Goal: Task Accomplishment & Management: Complete application form

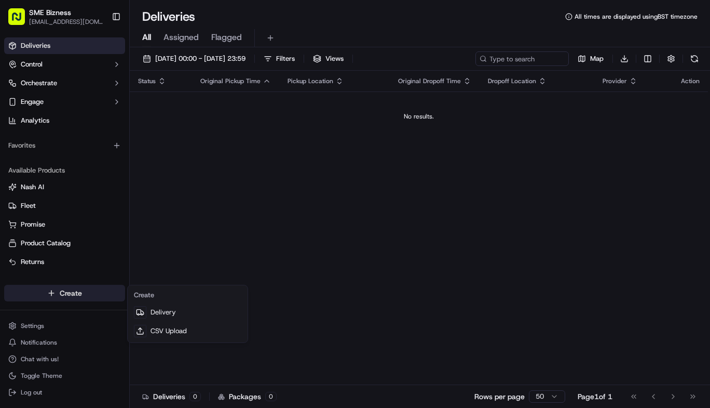
click at [93, 297] on html "SME Bizness [EMAIL_ADDRESS][DOMAIN_NAME] Toggle Sidebar Deliveries Control Orch…" at bounding box center [355, 204] width 710 height 408
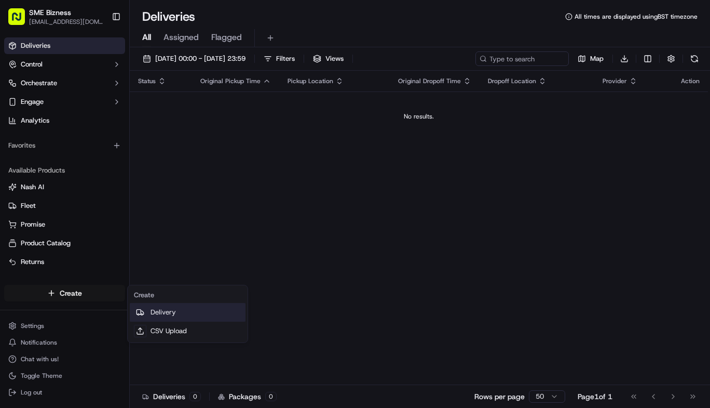
click at [173, 315] on link "Delivery" at bounding box center [188, 312] width 116 height 19
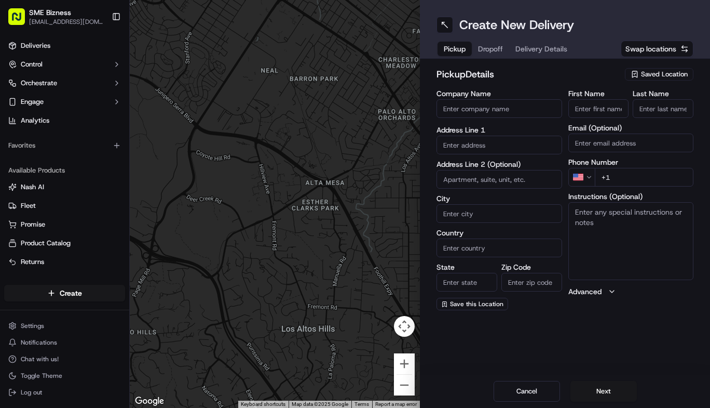
click at [457, 114] on input "Company Name" at bounding box center [500, 108] width 126 height 19
paste input "MR [PERSON_NAME]"
type input "MR [PERSON_NAME]"
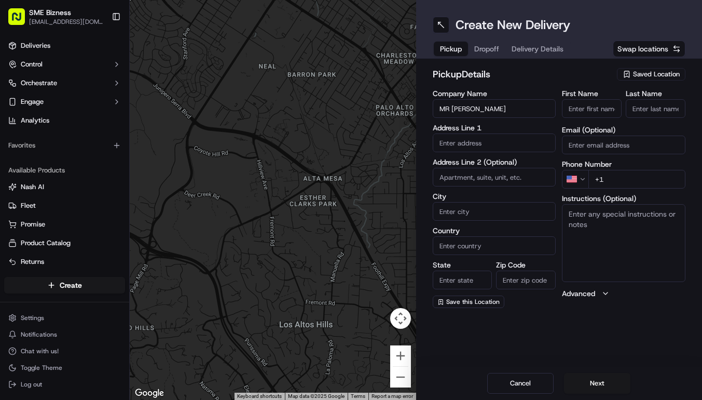
click at [576, 108] on input "First Name" at bounding box center [592, 108] width 60 height 19
type input "Mr"
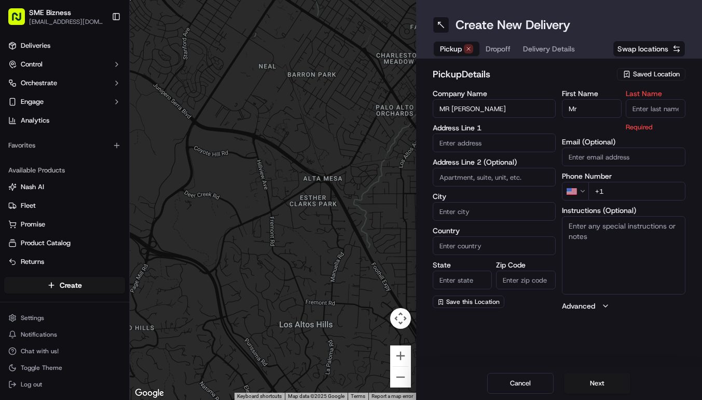
click at [644, 111] on input "Last Name" at bounding box center [656, 108] width 60 height 19
type input "Wrap"
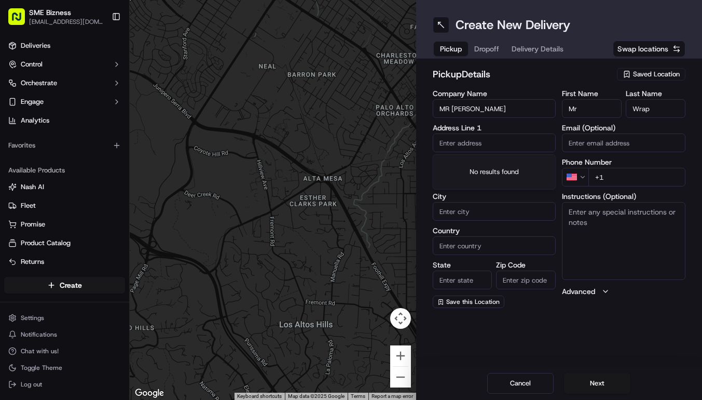
click at [450, 145] on input "text" at bounding box center [495, 142] width 124 height 19
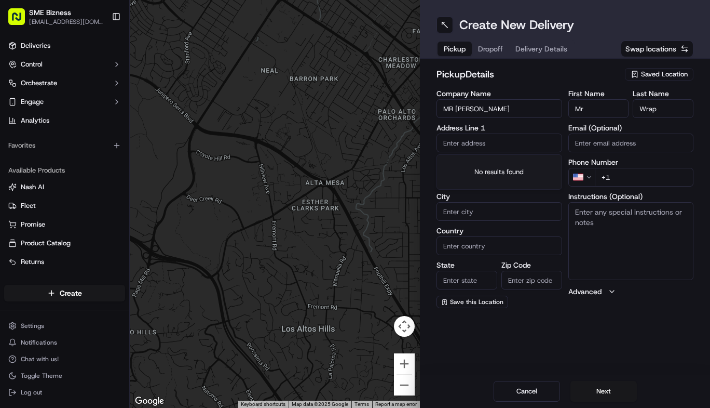
click at [455, 139] on input "text" at bounding box center [500, 142] width 126 height 19
paste input "23 Bon-Accord Terrace, Aberdeen AB11 6DP, United Kingdom"
click at [479, 168] on div "23 Bon-Accord Terrace, Aberdeen AB11 6DL, United Kingdom" at bounding box center [499, 165] width 120 height 16
type input "[STREET_ADDRESS]"
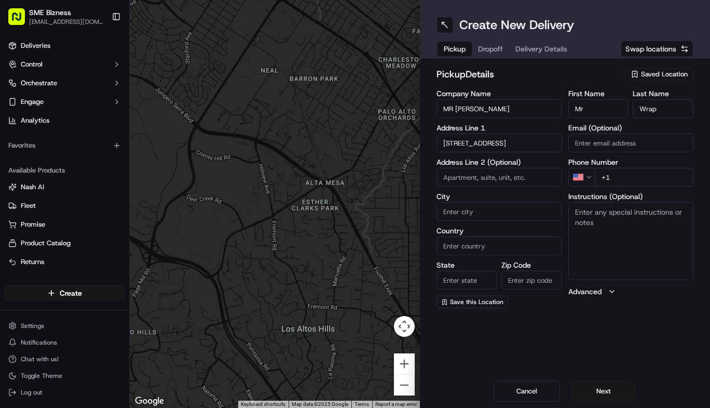
type input "Aberdeen"
type input "United Kingdom"
type input "Scotland"
type input "AB11 6DP"
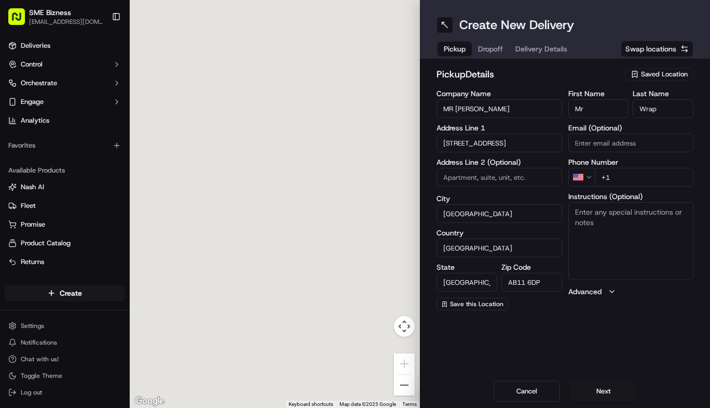
type input "23 Bon-Accord Terrace"
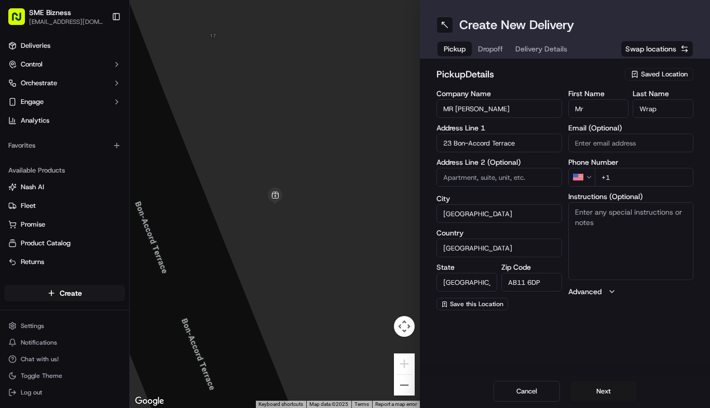
click at [590, 183] on html "SME Bizness info@smebizness.com Toggle Sidebar Deliveries Control Orchestrate E…" at bounding box center [355, 204] width 710 height 408
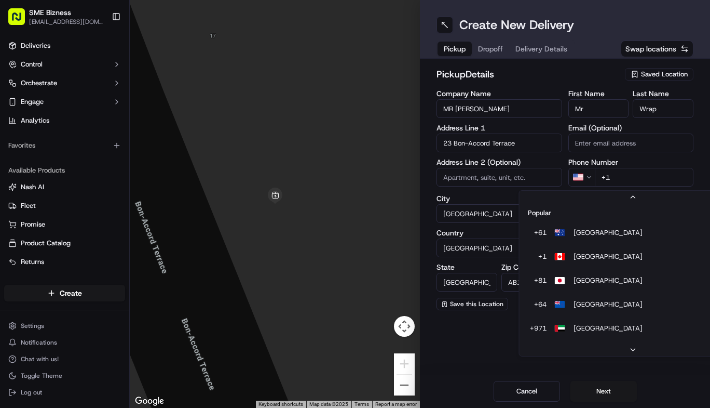
scroll to position [45, 0]
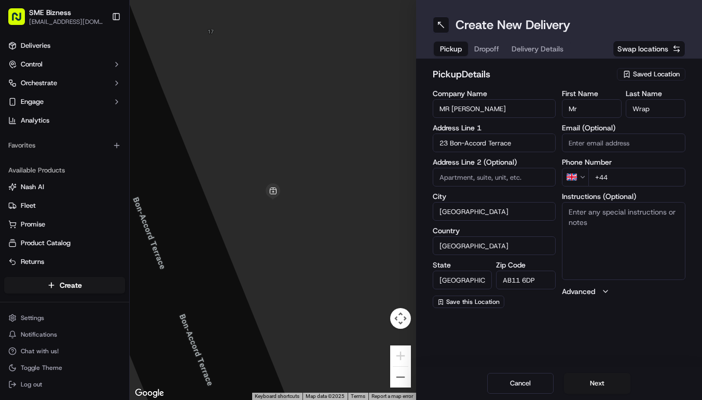
click at [619, 178] on input "+44" at bounding box center [637, 177] width 97 height 19
paste input "1"
click at [619, 178] on input "+1" at bounding box center [637, 177] width 97 height 19
paste input "tel"
click at [587, 178] on html "SME Bizness info@smebizness.com Toggle Sidebar Deliveries Control Orchestrate E…" at bounding box center [351, 200] width 702 height 400
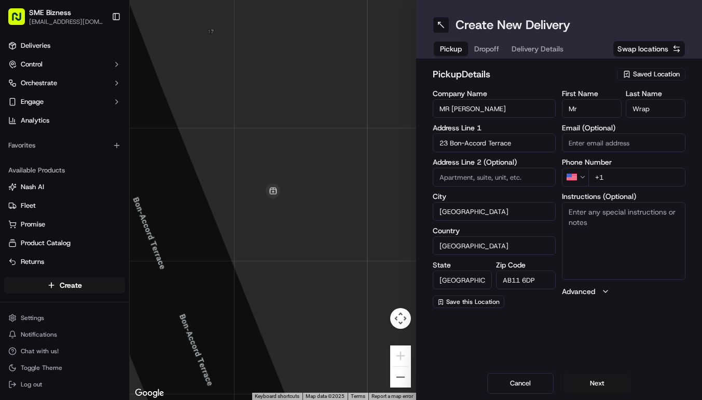
click at [573, 180] on html "SME Bizness info@smebizness.com Toggle Sidebar Deliveries Control Orchestrate E…" at bounding box center [351, 200] width 702 height 400
click at [618, 178] on input "+44" at bounding box center [637, 177] width 97 height 19
paste input "1224 580590"
type input "+44 1224 580590"
click at [602, 324] on div "Create New Delivery Pickup Dropoff Delivery Details Swap locations pickup Detai…" at bounding box center [559, 200] width 287 height 400
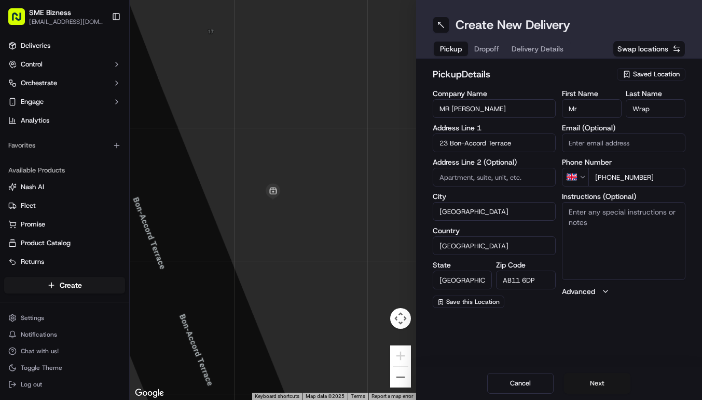
click at [598, 389] on button "Next" at bounding box center [597, 383] width 66 height 21
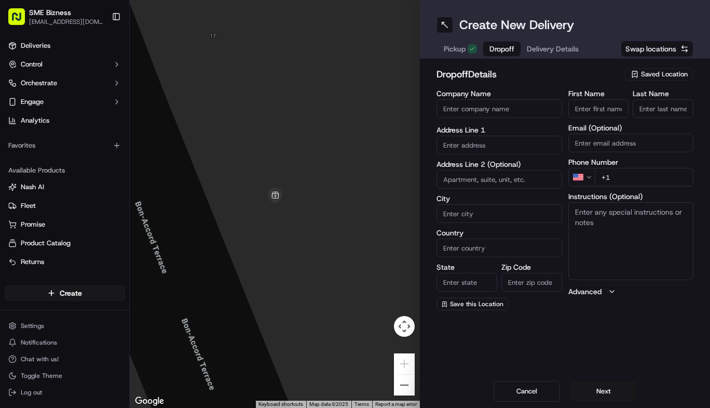
click at [488, 111] on input "Company Name" at bounding box center [500, 108] width 126 height 19
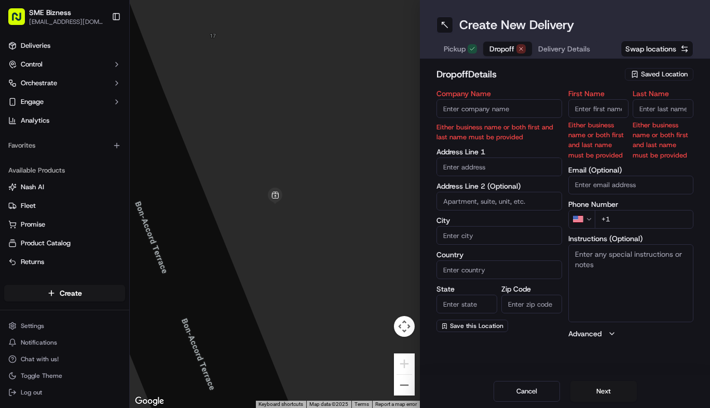
click at [466, 104] on input "Company Name" at bounding box center [500, 108] width 126 height 19
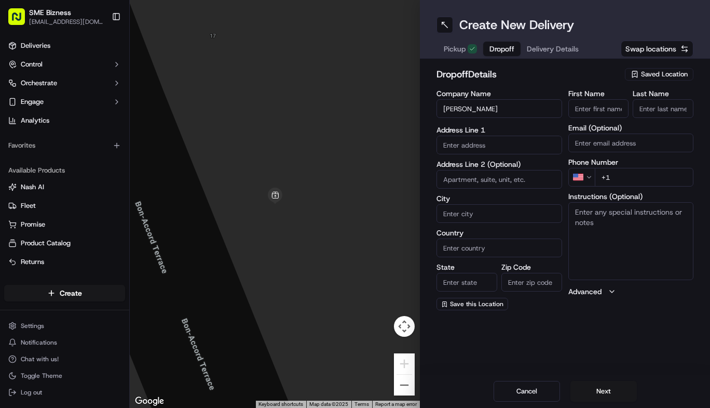
drag, startPoint x: 443, startPoint y: 105, endPoint x: 457, endPoint y: 107, distance: 14.8
click at [457, 107] on input "[PERSON_NAME]" at bounding box center [500, 108] width 126 height 19
type input "[PERSON_NAME]"
paste input "Janis"
click at [583, 111] on input "First Name" at bounding box center [598, 108] width 61 height 19
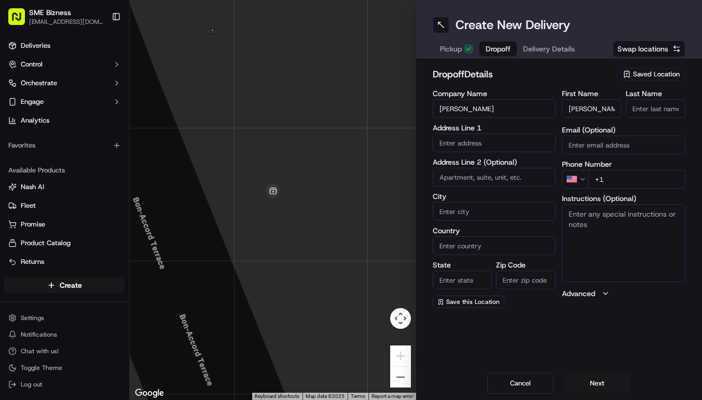
type input "Janis"
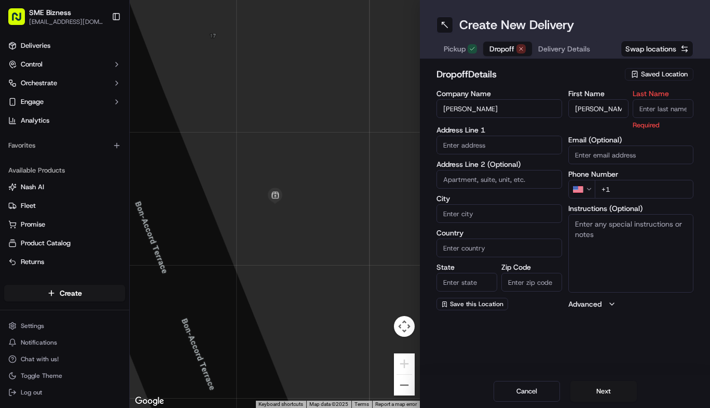
drag, startPoint x: 456, startPoint y: 106, endPoint x: 507, endPoint y: 108, distance: 50.4
click at [507, 108] on input "[PERSON_NAME]" at bounding box center [500, 108] width 126 height 19
drag, startPoint x: 507, startPoint y: 108, endPoint x: 460, endPoint y: 107, distance: 46.7
click at [460, 107] on input "[PERSON_NAME]" at bounding box center [500, 108] width 126 height 19
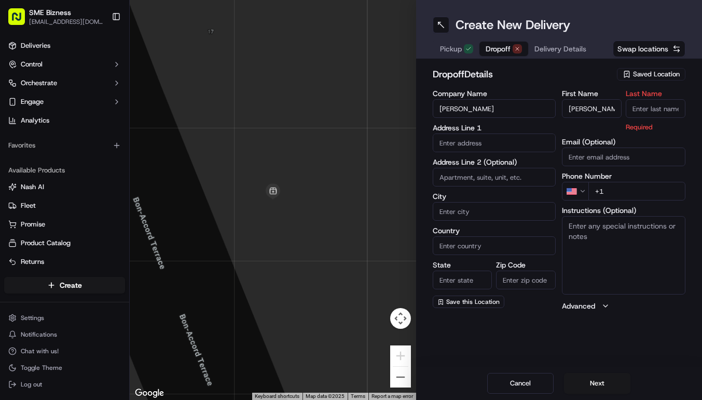
click at [638, 102] on input "Last Name" at bounding box center [656, 108] width 60 height 19
paste input "Trumpiks"
type input "Trumpiks"
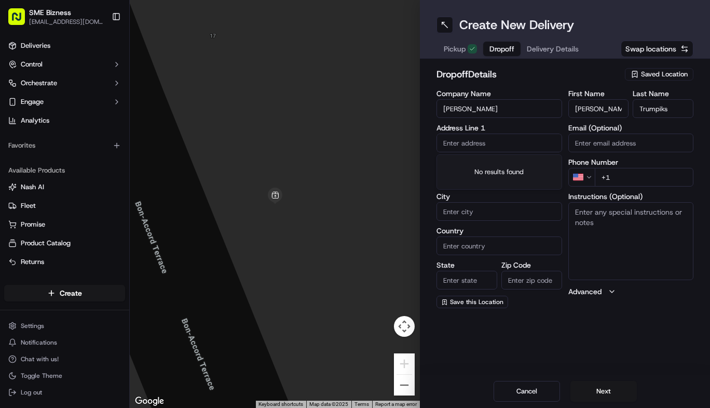
click at [464, 142] on input "text" at bounding box center [500, 142] width 126 height 19
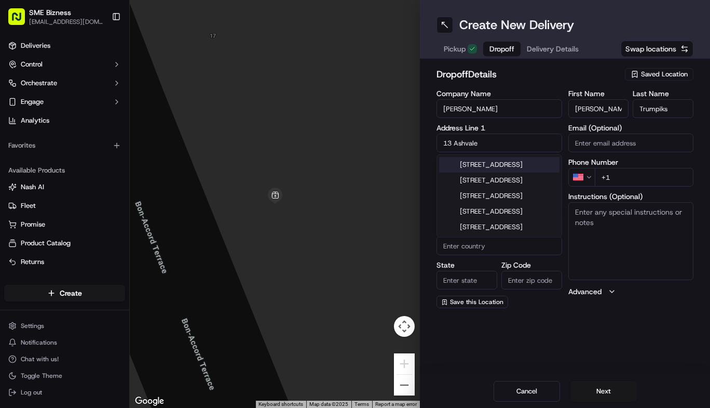
click at [472, 168] on div "13 Ashvale Place, Aberdeen, UK" at bounding box center [499, 165] width 120 height 16
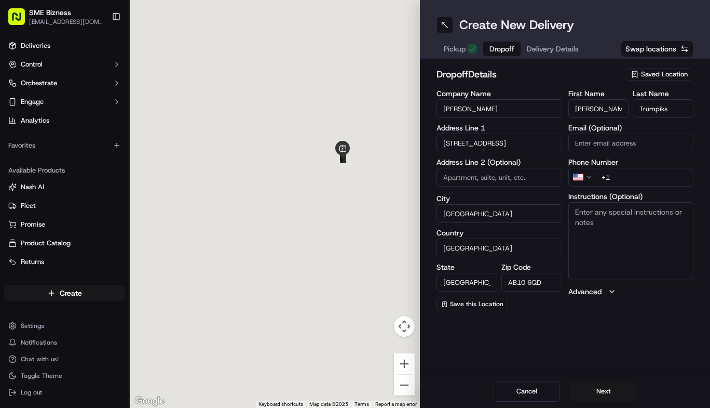
type input "[STREET_ADDRESS]"
type input "Aberdeen"
type input "United Kingdom"
type input "Scotland"
type input "AB10 6QD"
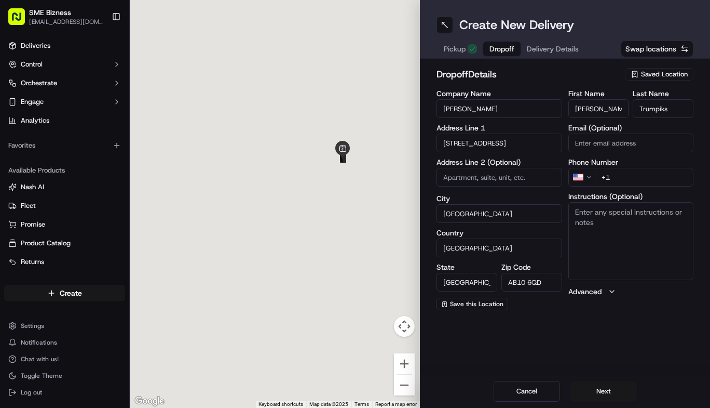
type input "13 Ashvale Place"
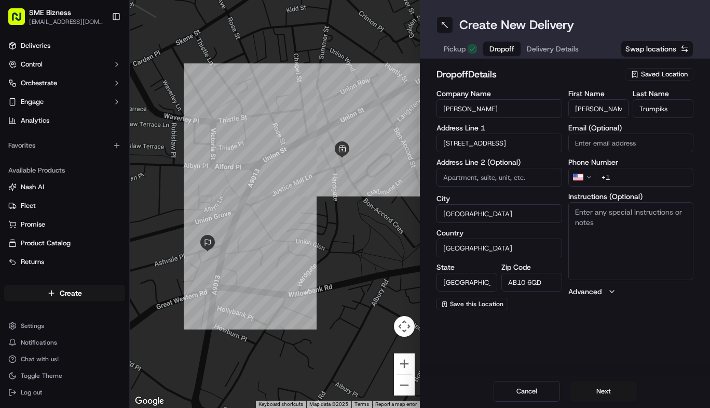
click at [583, 179] on html "SME Bizness info@smebizness.com Toggle Sidebar Deliveries Control Orchestrate E…" at bounding box center [355, 204] width 710 height 408
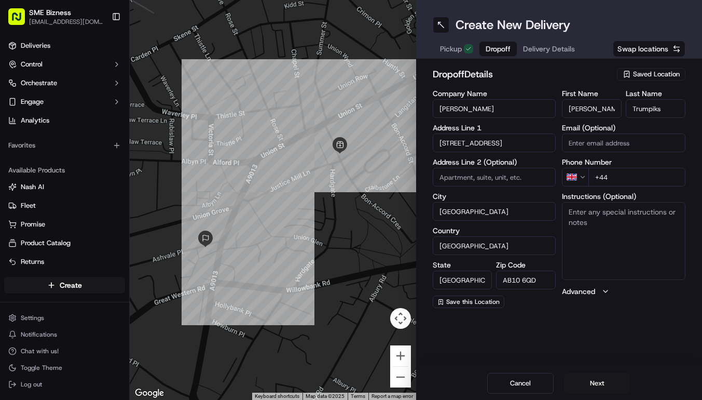
click at [640, 172] on input "+44" at bounding box center [637, 177] width 97 height 19
click at [583, 179] on html "SME Bizness info@smebizness.com Toggle Sidebar Deliveries Control Orchestrate E…" at bounding box center [351, 200] width 702 height 400
click at [628, 183] on input "+44" at bounding box center [637, 177] width 97 height 19
type input "+44 7480 371426"
click at [593, 390] on button "Next" at bounding box center [597, 383] width 66 height 21
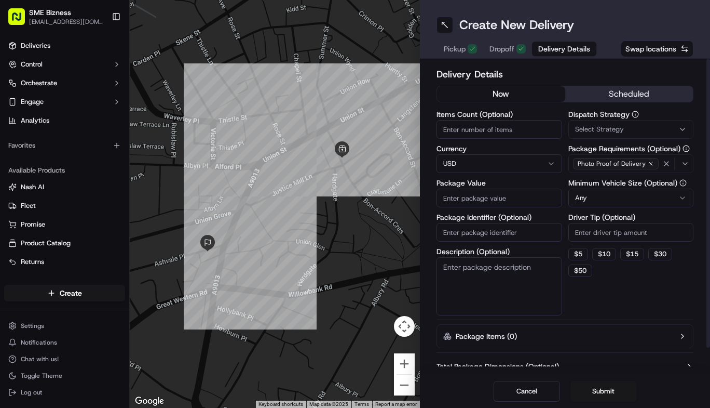
click at [462, 130] on input "Items Count (Optional)" at bounding box center [500, 129] width 126 height 19
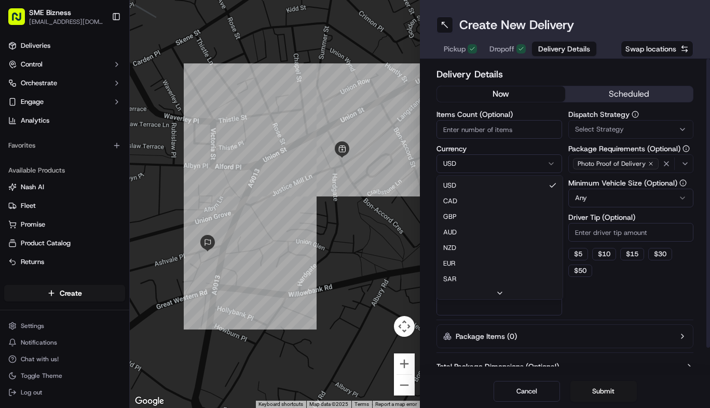
click at [468, 165] on html "SME Bizness info@smebizness.com Toggle Sidebar Deliveries Control Orchestrate E…" at bounding box center [355, 204] width 710 height 408
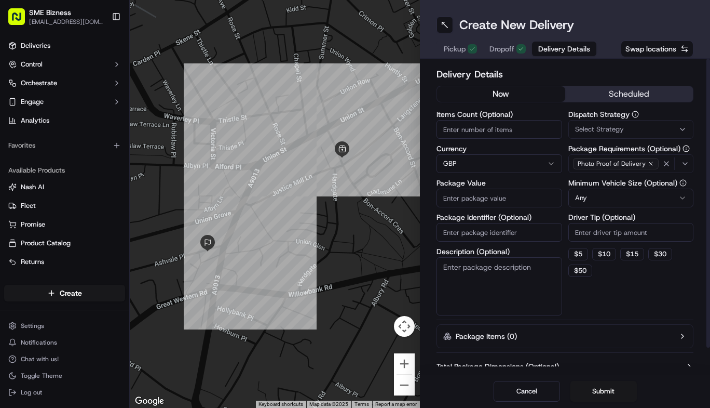
click at [468, 195] on input "Package Value" at bounding box center [500, 197] width 126 height 19
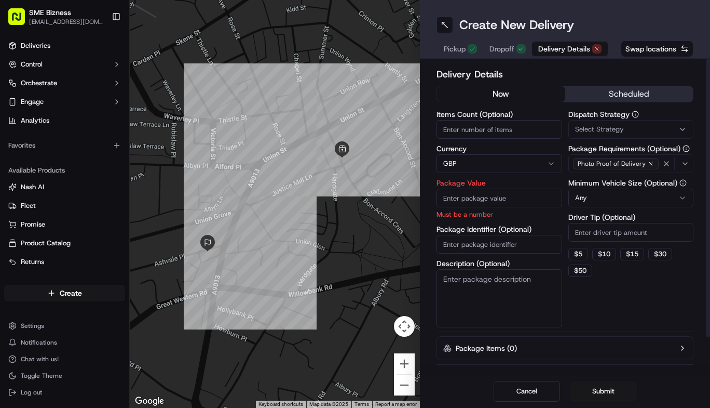
click at [477, 128] on input "Items Count (Optional)" at bounding box center [500, 129] width 126 height 19
type input "2"
click at [474, 199] on input "Package Value" at bounding box center [500, 197] width 126 height 19
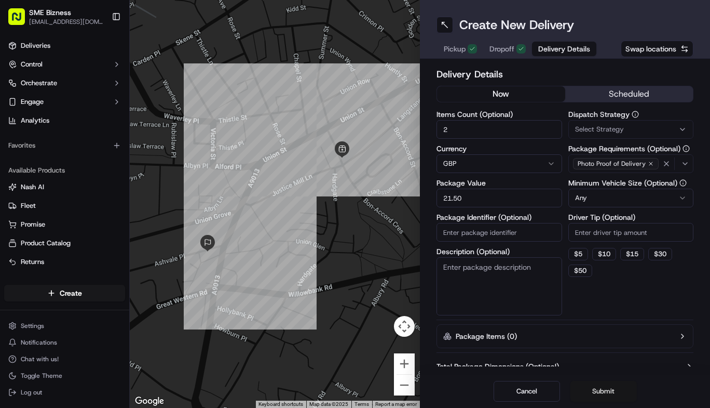
type input "21.50"
click at [603, 393] on button "Submit" at bounding box center [604, 391] width 66 height 21
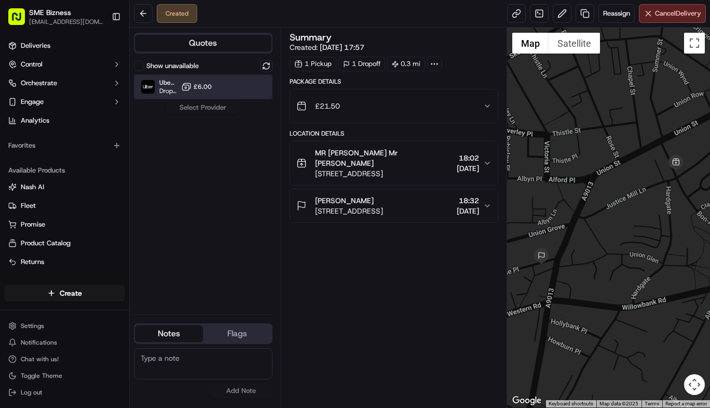
click at [216, 85] on div "Uber UK Dropoff ETA 23 minutes £6.00" at bounding box center [203, 86] width 139 height 25
click at [209, 105] on button "Assign Provider" at bounding box center [203, 107] width 74 height 12
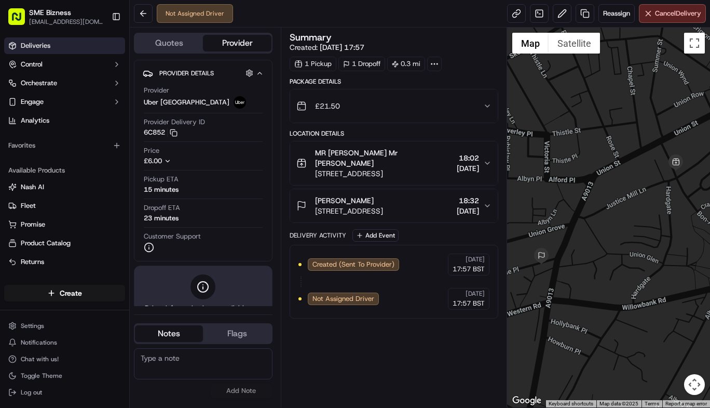
click at [63, 51] on link "Deliveries" at bounding box center [64, 45] width 121 height 17
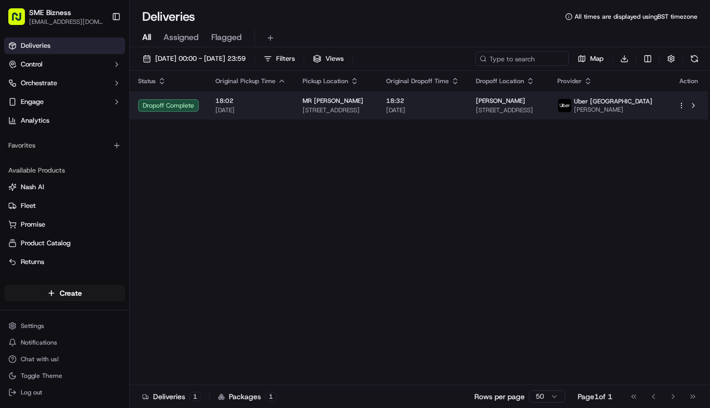
click at [171, 112] on div "Dropoff Complete" at bounding box center [168, 105] width 61 height 12
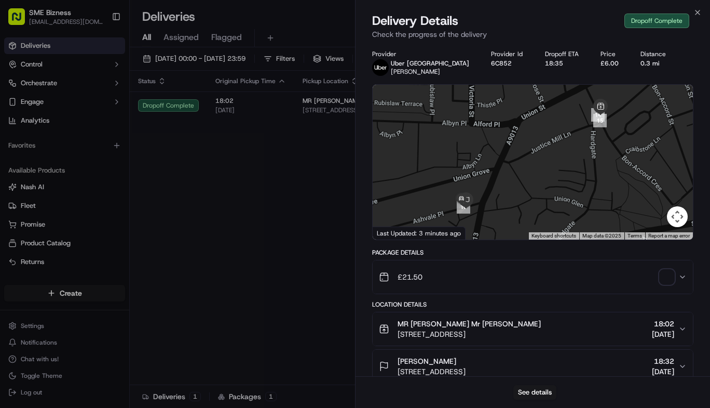
click at [671, 277] on span "button" at bounding box center [667, 276] width 15 height 15
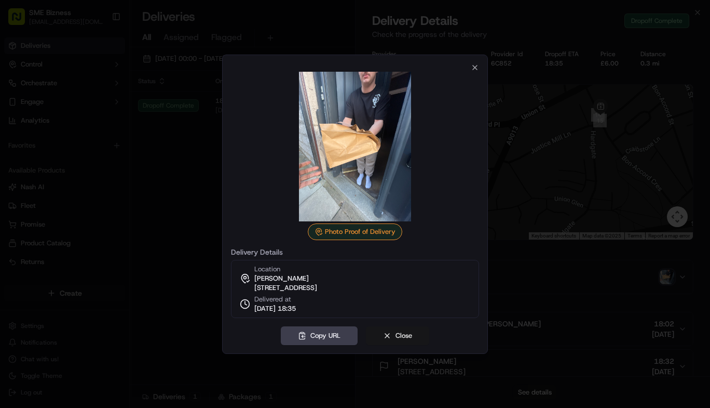
click at [390, 337] on button "Close" at bounding box center [397, 335] width 63 height 19
